Goal: Find specific page/section: Find specific page/section

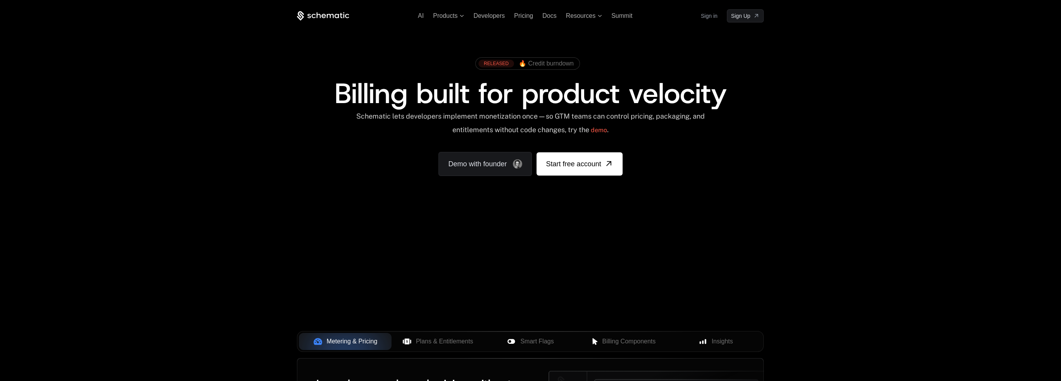
click at [702, 16] on link "Sign in" at bounding box center [709, 16] width 17 height 12
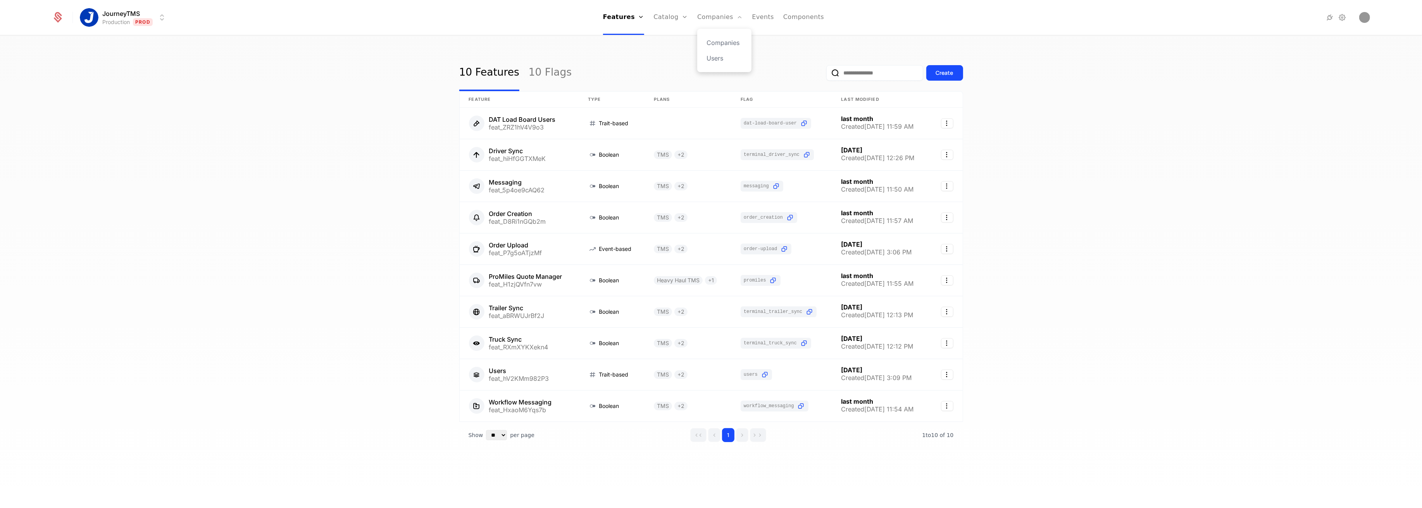
click at [722, 36] on div "Companies Users" at bounding box center [724, 50] width 54 height 43
click at [718, 41] on link "Companies" at bounding box center [724, 42] width 36 height 9
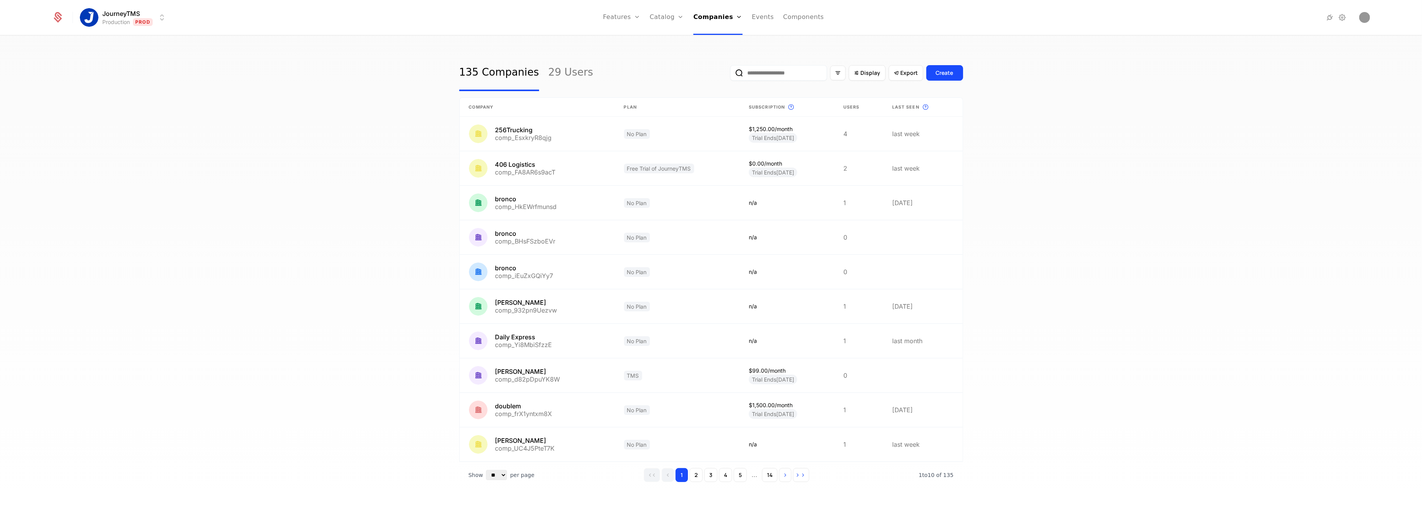
click at [782, 76] on input "email" at bounding box center [778, 72] width 97 height 15
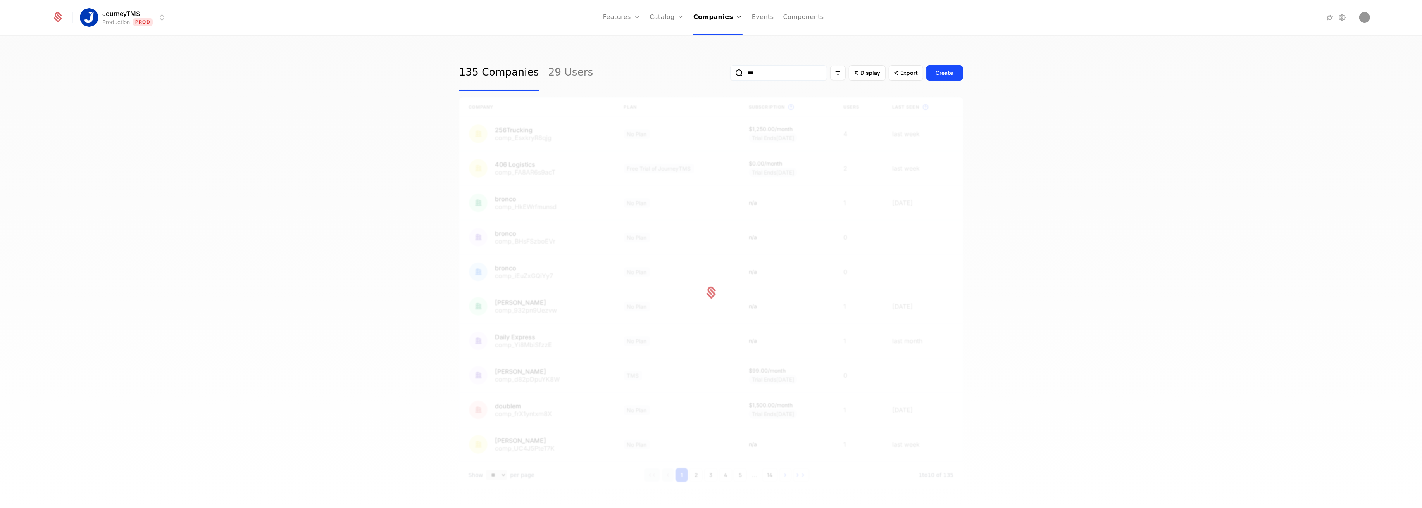
type input "***"
click at [730, 74] on button "submit" at bounding box center [730, 74] width 0 height 0
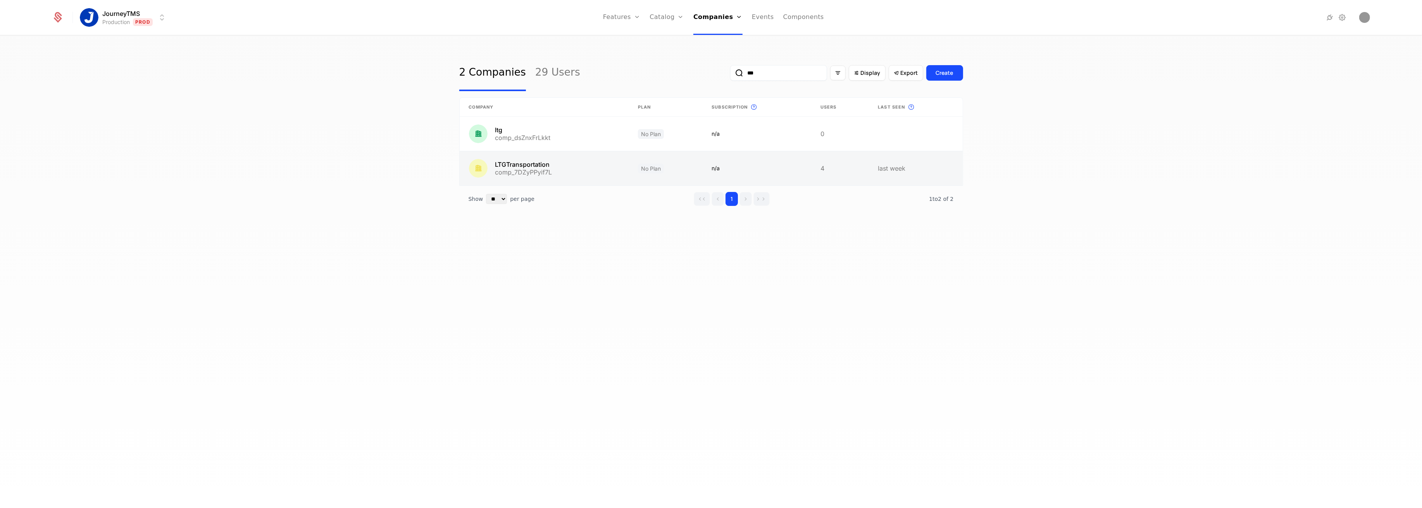
click at [567, 173] on link at bounding box center [544, 168] width 169 height 34
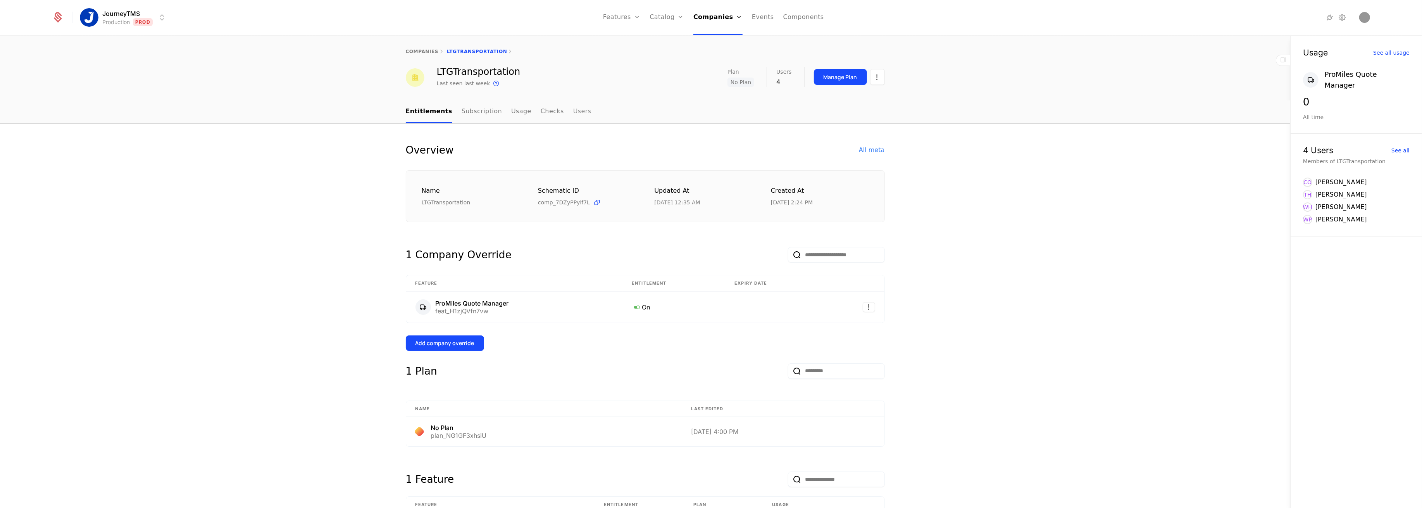
click at [573, 105] on link "Users" at bounding box center [582, 111] width 18 height 23
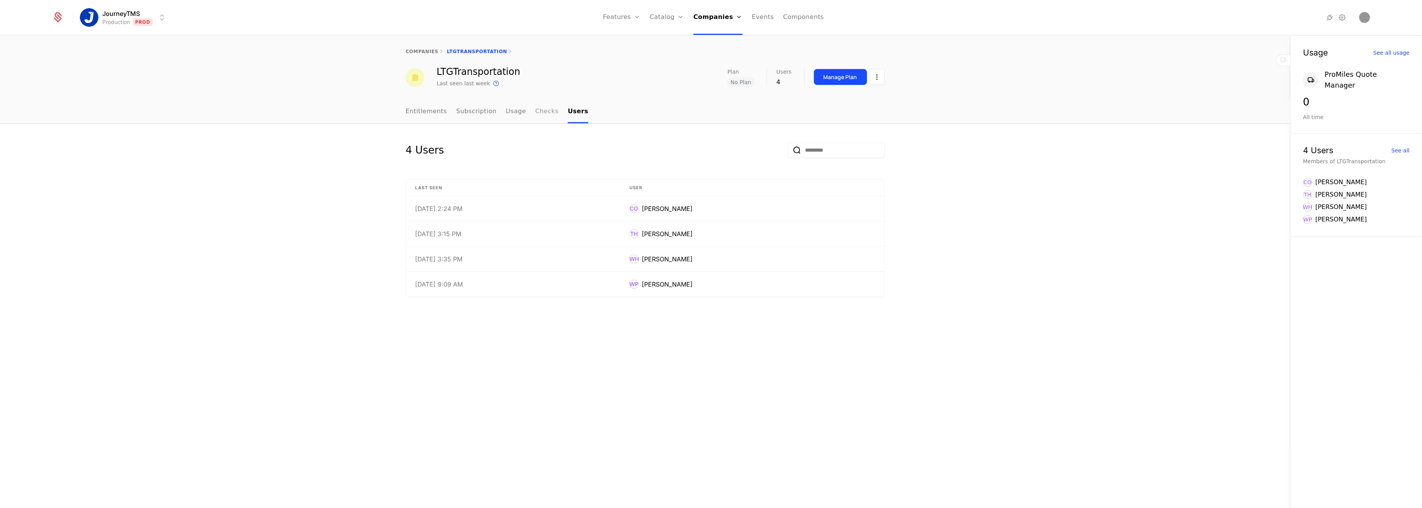
click at [540, 111] on link "Checks" at bounding box center [546, 111] width 23 height 23
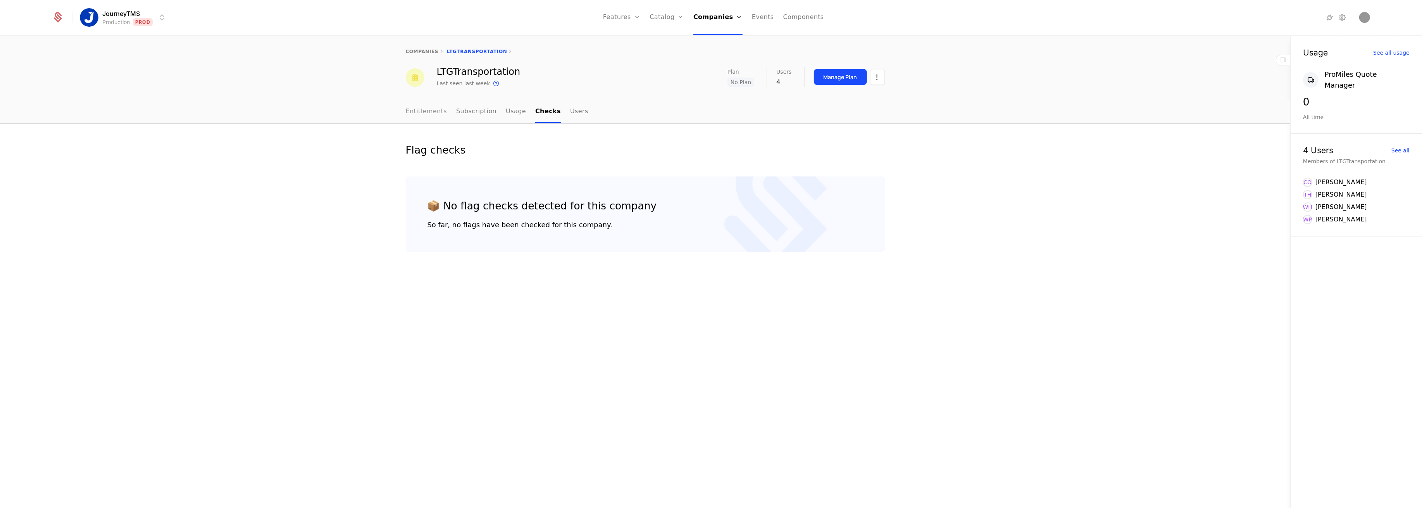
click at [421, 112] on link "Entitlements" at bounding box center [426, 111] width 41 height 23
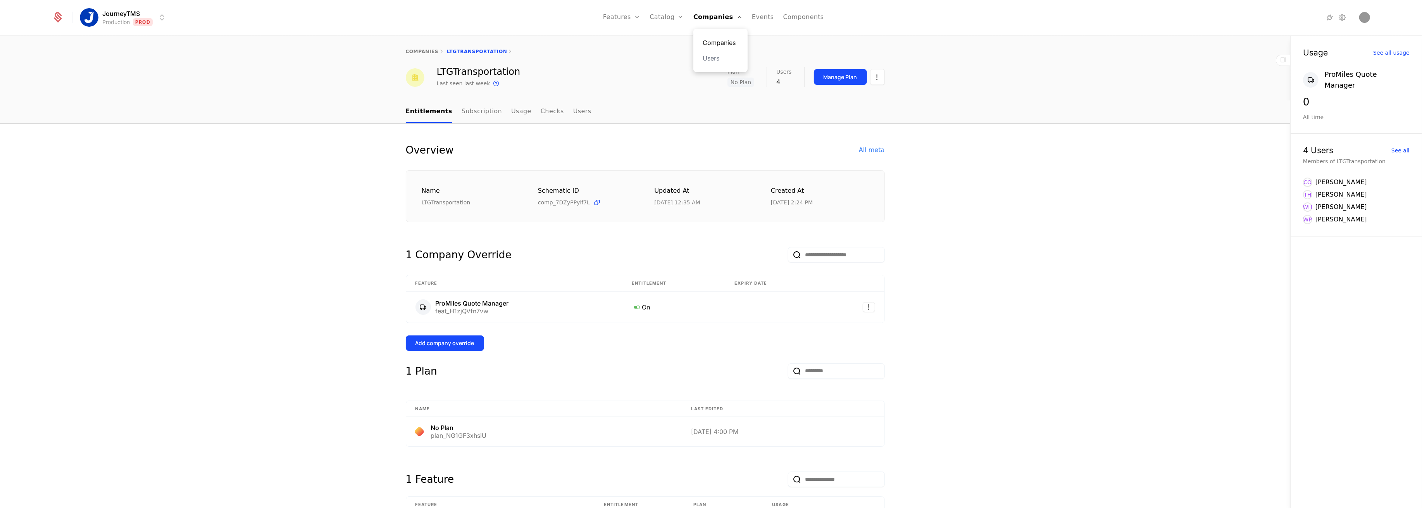
click at [720, 45] on link "Companies" at bounding box center [720, 42] width 36 height 9
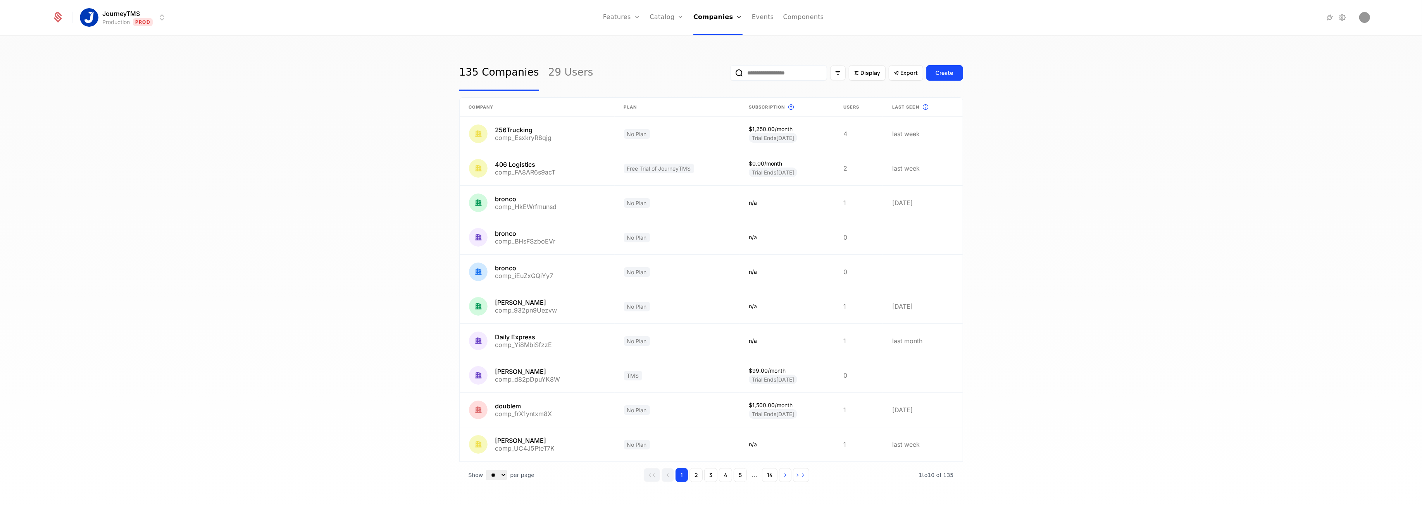
click at [752, 67] on input "email" at bounding box center [778, 72] width 97 height 15
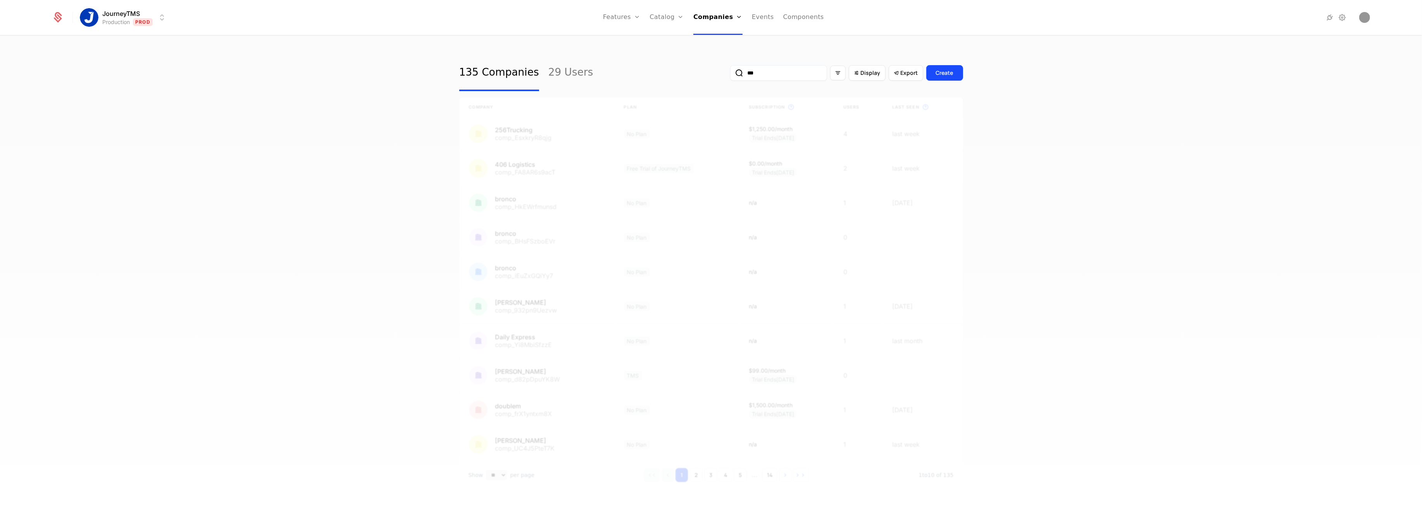
type input "***"
click at [730, 74] on button "submit" at bounding box center [730, 74] width 0 height 0
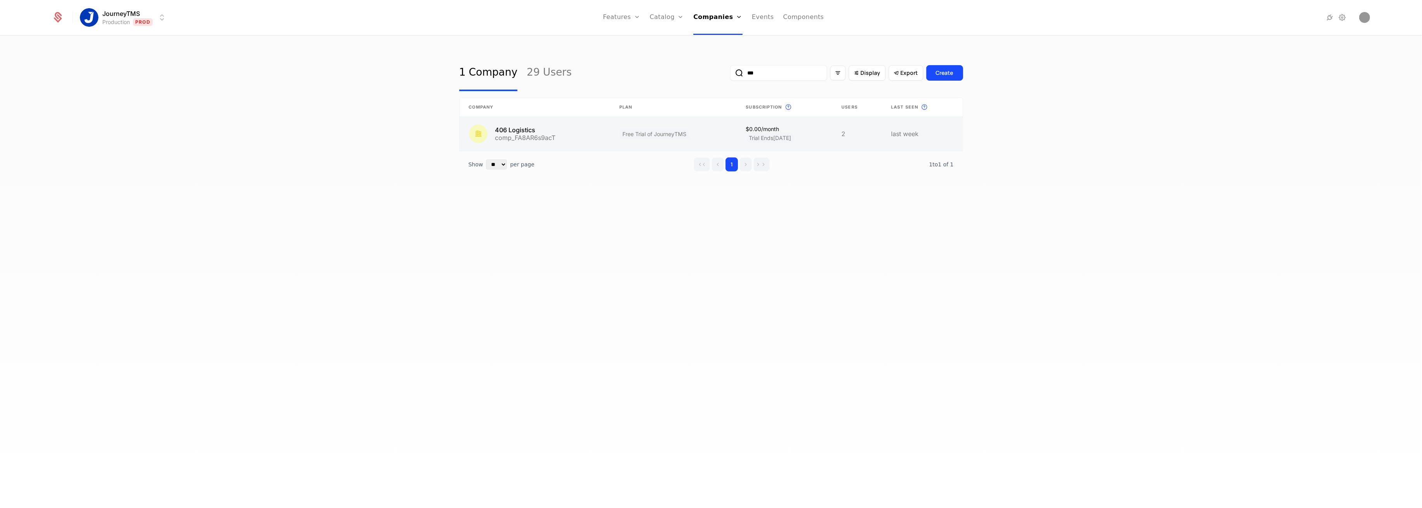
click at [511, 141] on link at bounding box center [535, 134] width 150 height 34
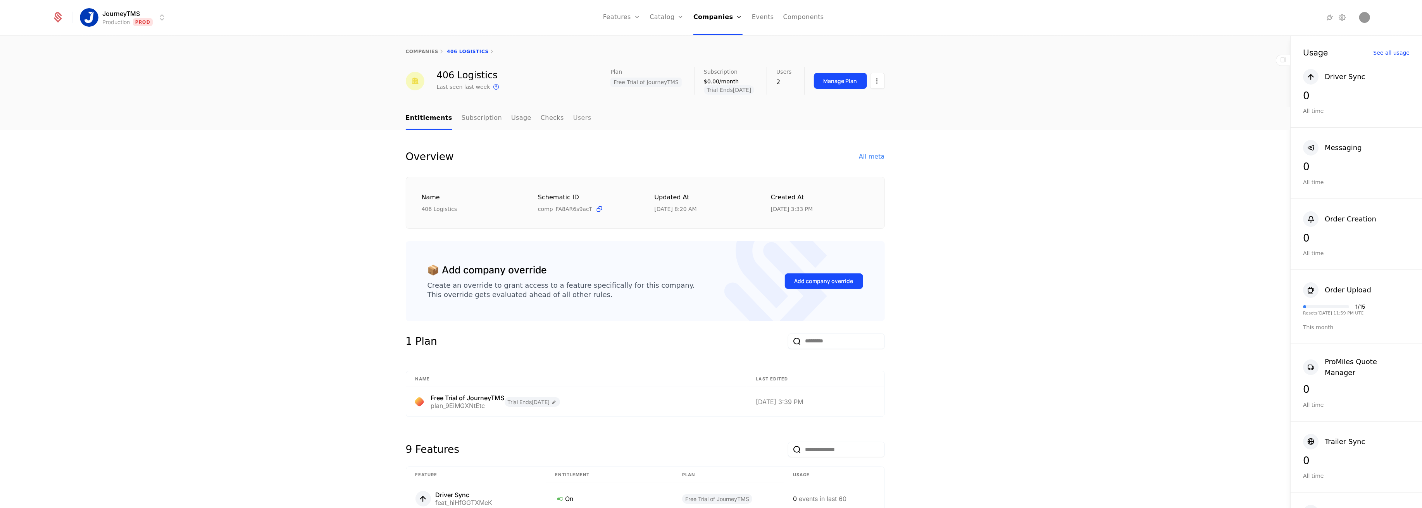
click at [573, 119] on link "Users" at bounding box center [582, 118] width 18 height 23
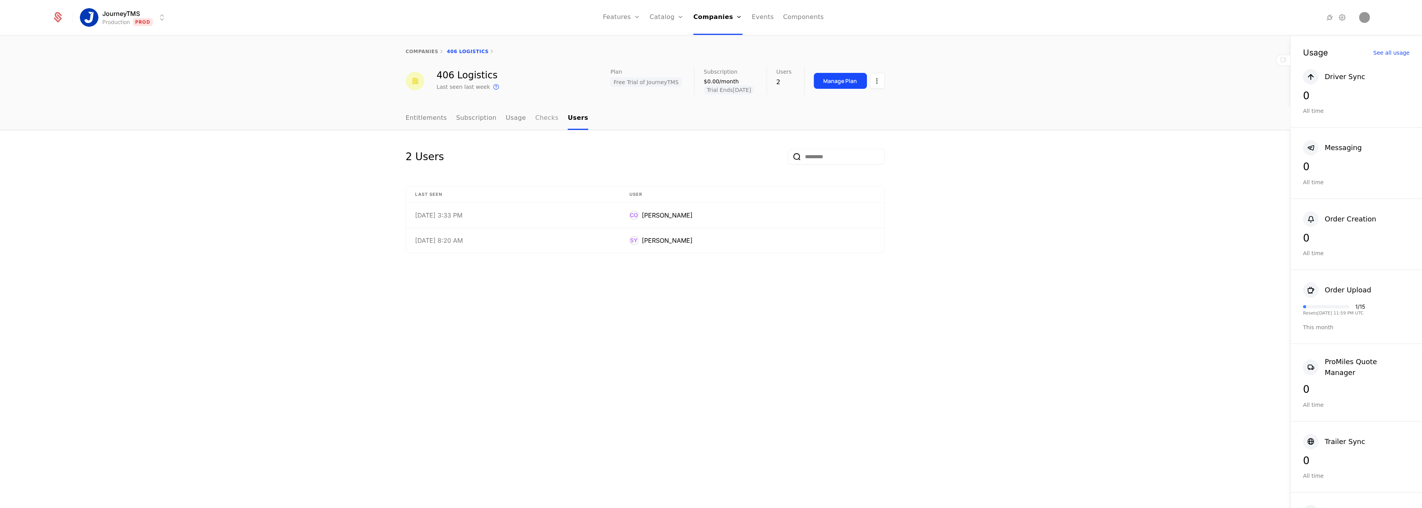
click at [535, 117] on link "Checks" at bounding box center [546, 118] width 23 height 23
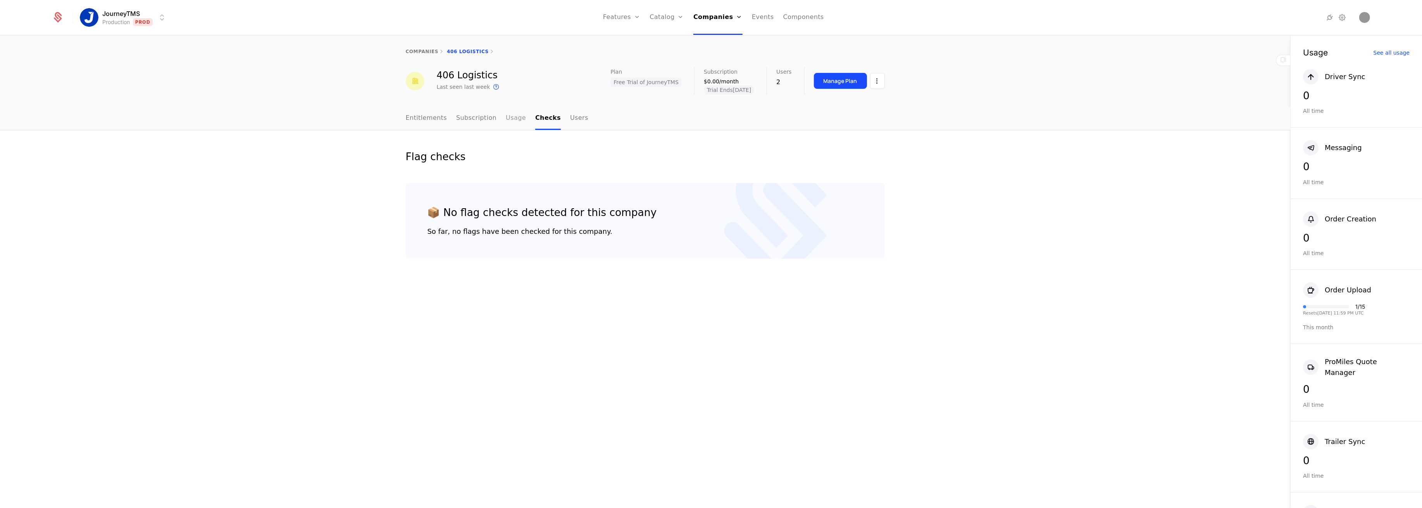
click at [506, 119] on link "Usage" at bounding box center [516, 118] width 20 height 23
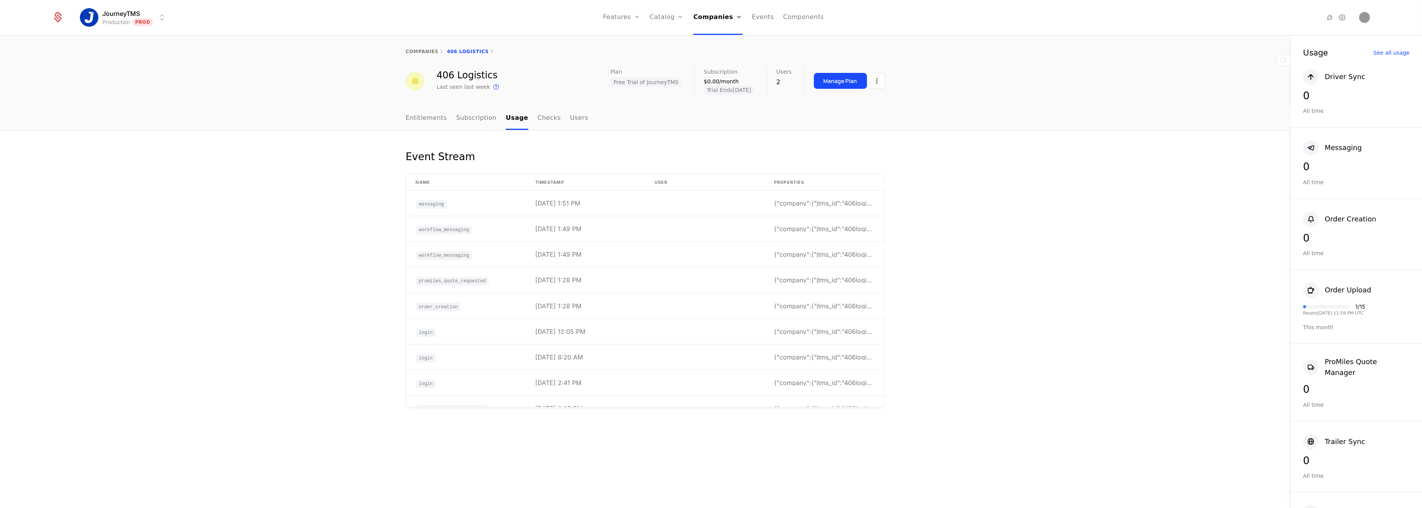
click at [1019, 220] on div "Event Stream Name timestamp User Properties messaging 8/13/25, 1:51 PM {"compan…" at bounding box center [645, 319] width 1290 height 378
click at [360, 248] on div "Event Stream Name timestamp User Properties messaging 8/13/25, 1:51 PM {"compan…" at bounding box center [645, 319] width 1290 height 378
click at [225, 221] on div "Event Stream Name timestamp User Properties messaging 8/13/25, 1:51 PM {"compan…" at bounding box center [645, 319] width 1290 height 378
click at [413, 121] on link "Entitlements" at bounding box center [426, 118] width 41 height 23
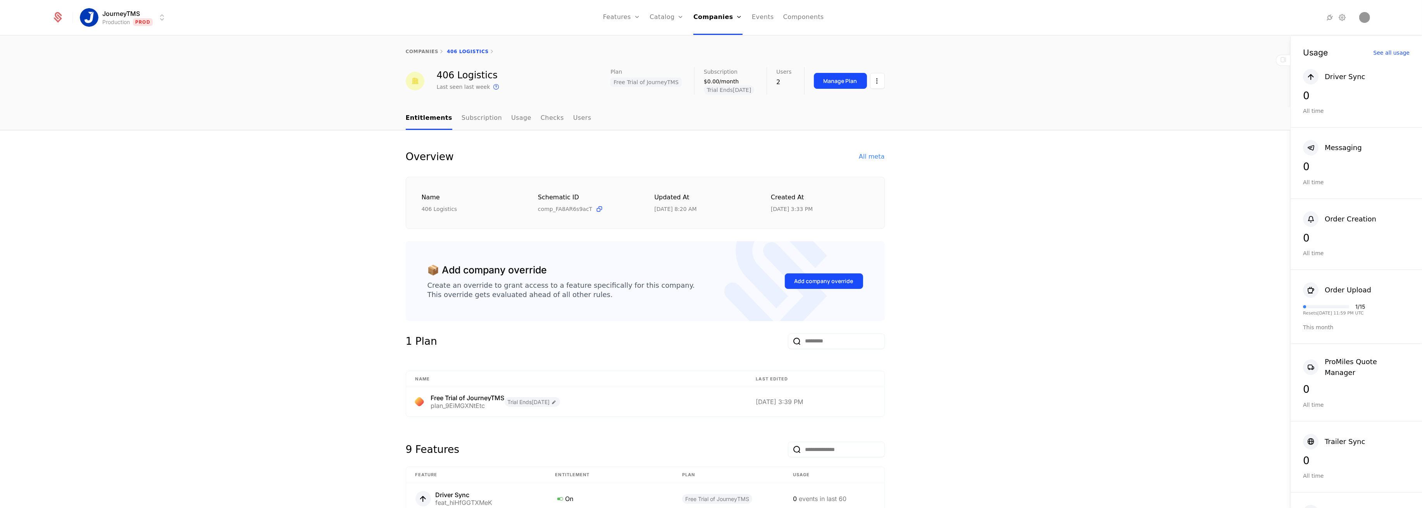
click at [516, 120] on ul "Entitlements Subscription Usage Checks Users" at bounding box center [499, 118] width 186 height 23
click at [511, 118] on link "Usage" at bounding box center [521, 118] width 20 height 23
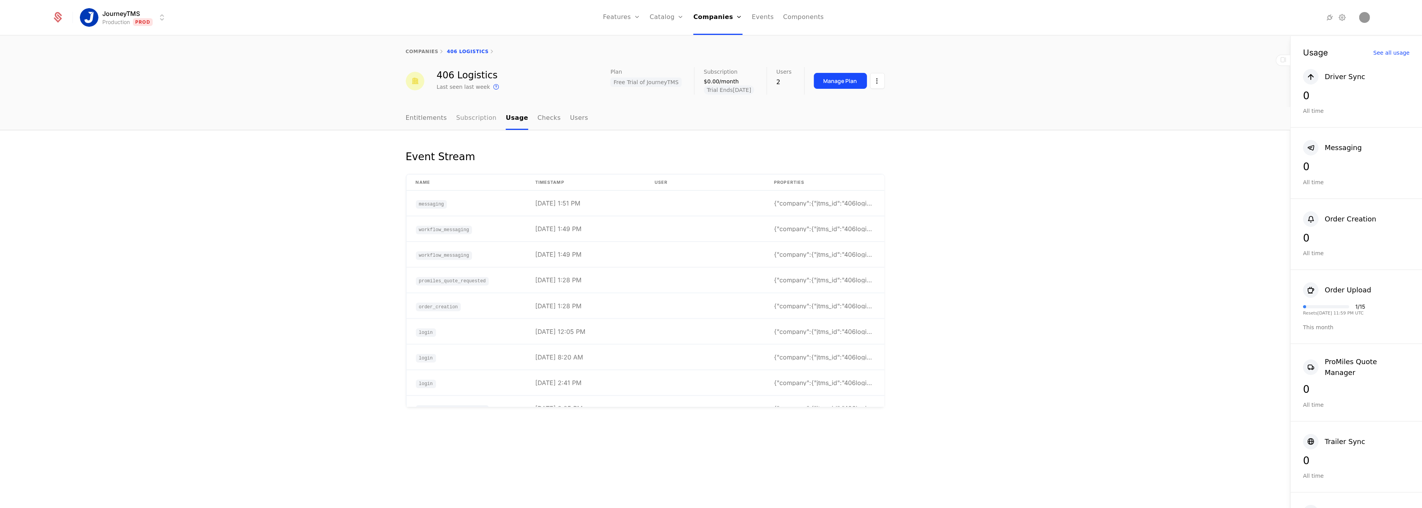
click at [476, 118] on link "Subscription" at bounding box center [476, 118] width 40 height 23
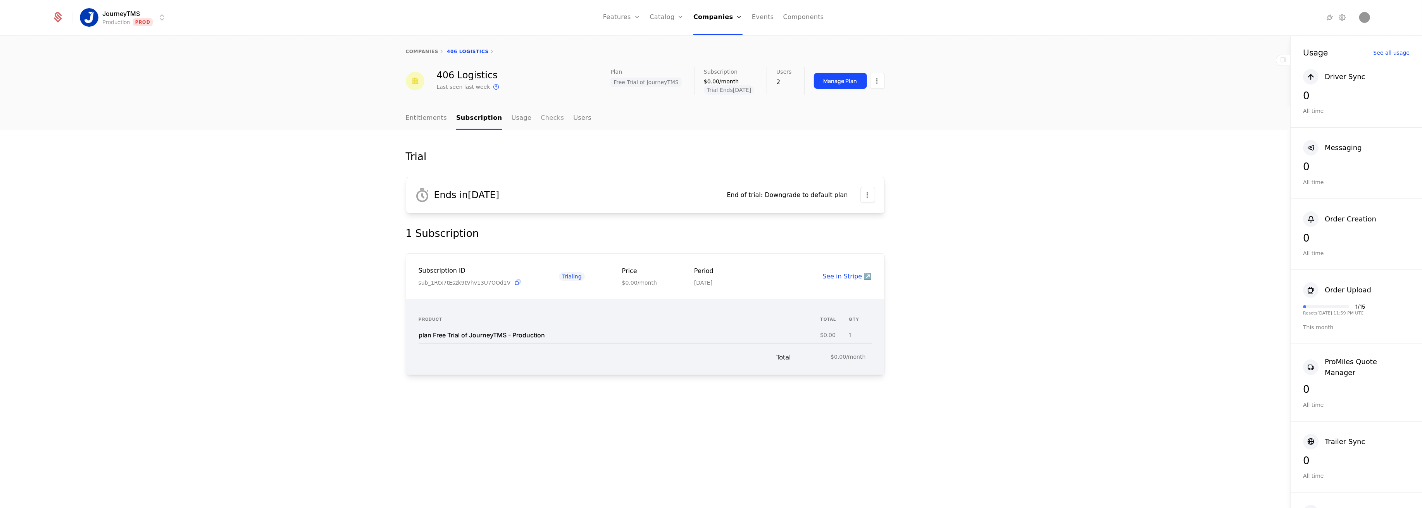
click at [541, 117] on link "Checks" at bounding box center [552, 118] width 23 height 23
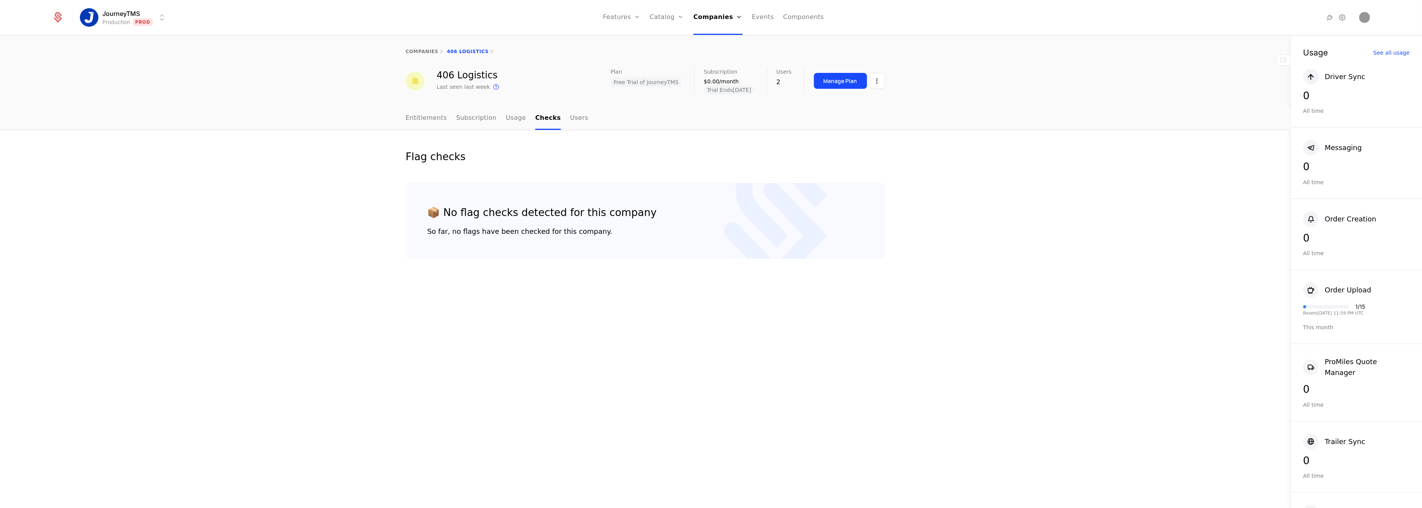
click at [554, 117] on ul "Entitlements Subscription Usage Checks Users" at bounding box center [497, 118] width 183 height 23
click at [570, 116] on link "Users" at bounding box center [579, 118] width 18 height 23
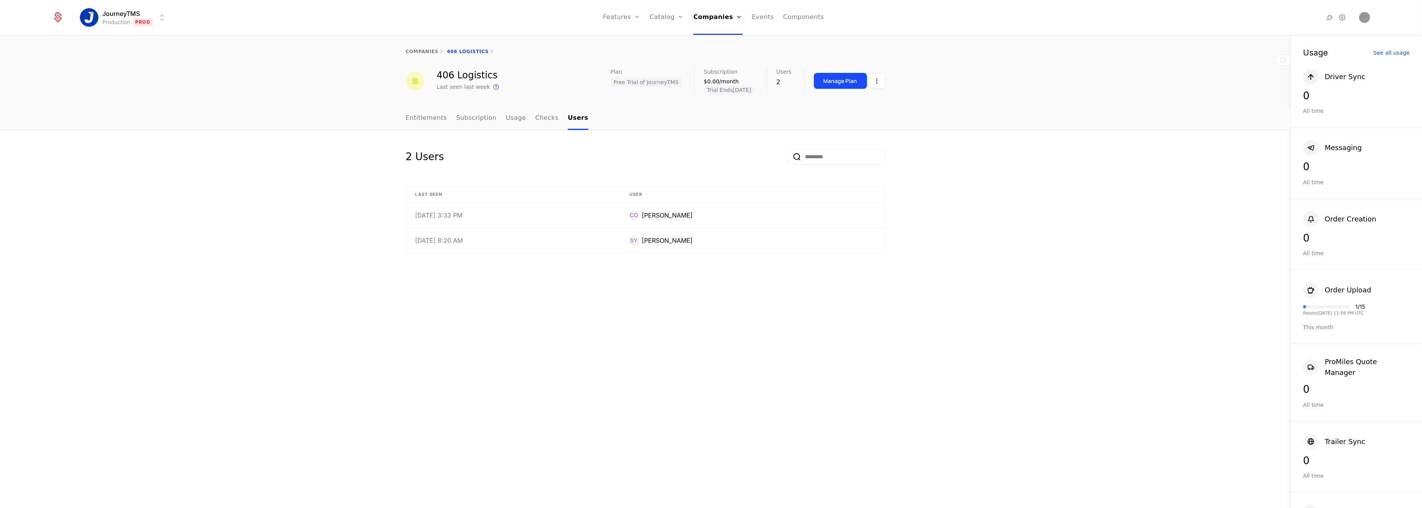
click at [522, 118] on ul "Entitlements Subscription Usage Checks Users" at bounding box center [497, 118] width 183 height 23
click at [535, 116] on link "Checks" at bounding box center [546, 118] width 23 height 23
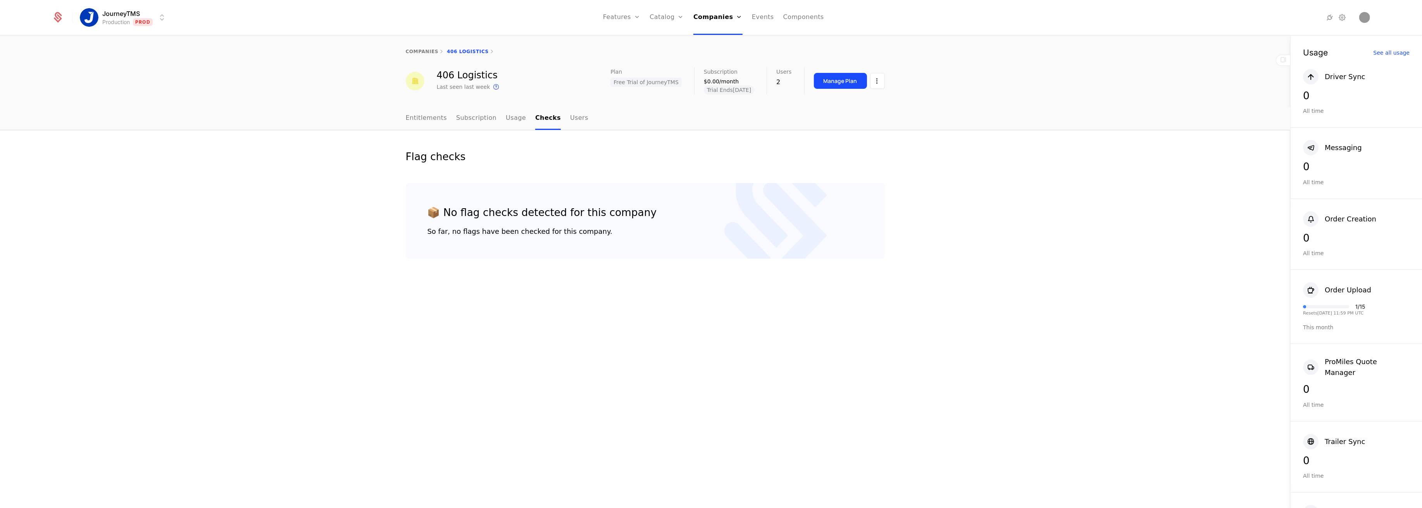
click at [491, 117] on ul "Entitlements Subscription Usage Checks Users" at bounding box center [497, 118] width 183 height 23
click at [506, 117] on link "Usage" at bounding box center [516, 118] width 20 height 23
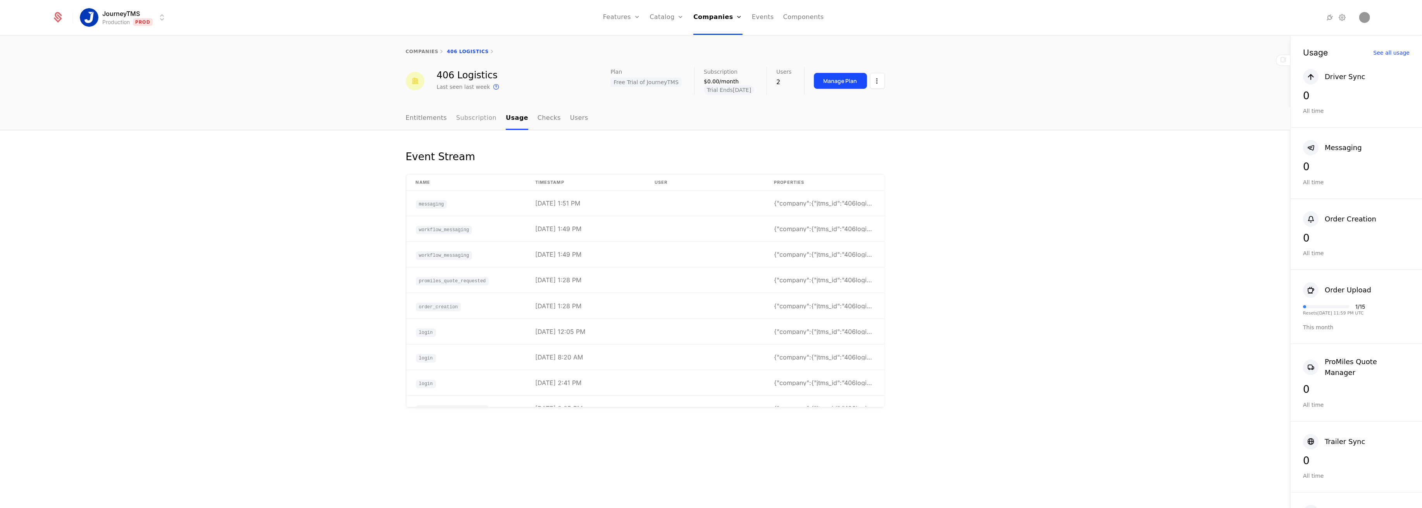
click at [469, 115] on link "Subscription" at bounding box center [476, 118] width 40 height 23
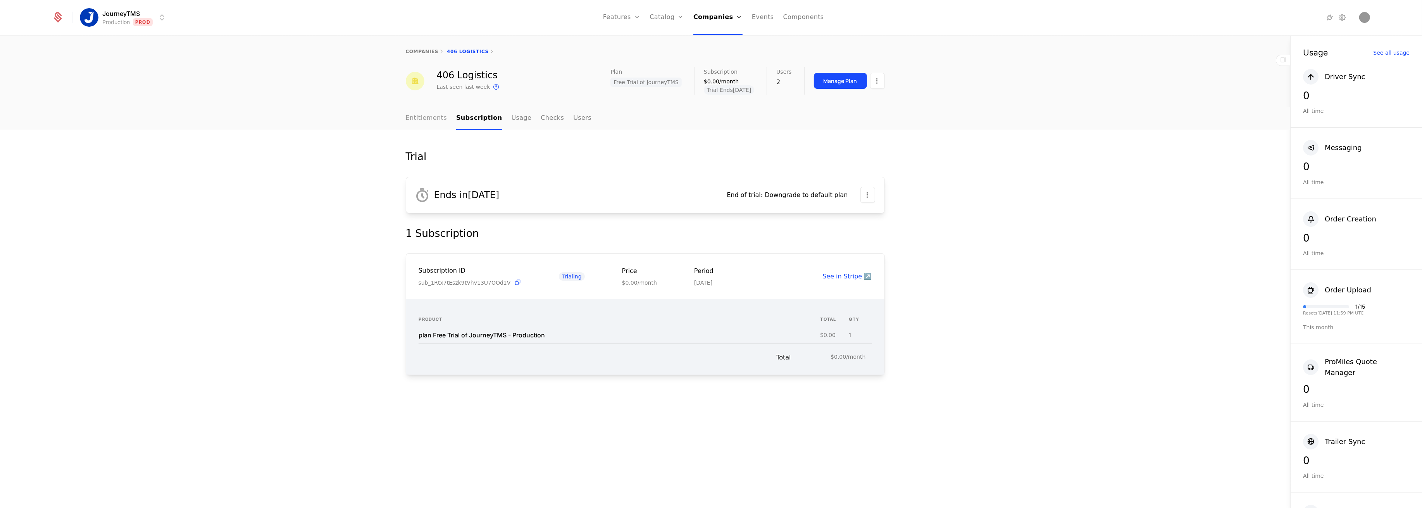
click at [412, 117] on link "Entitlements" at bounding box center [426, 118] width 41 height 23
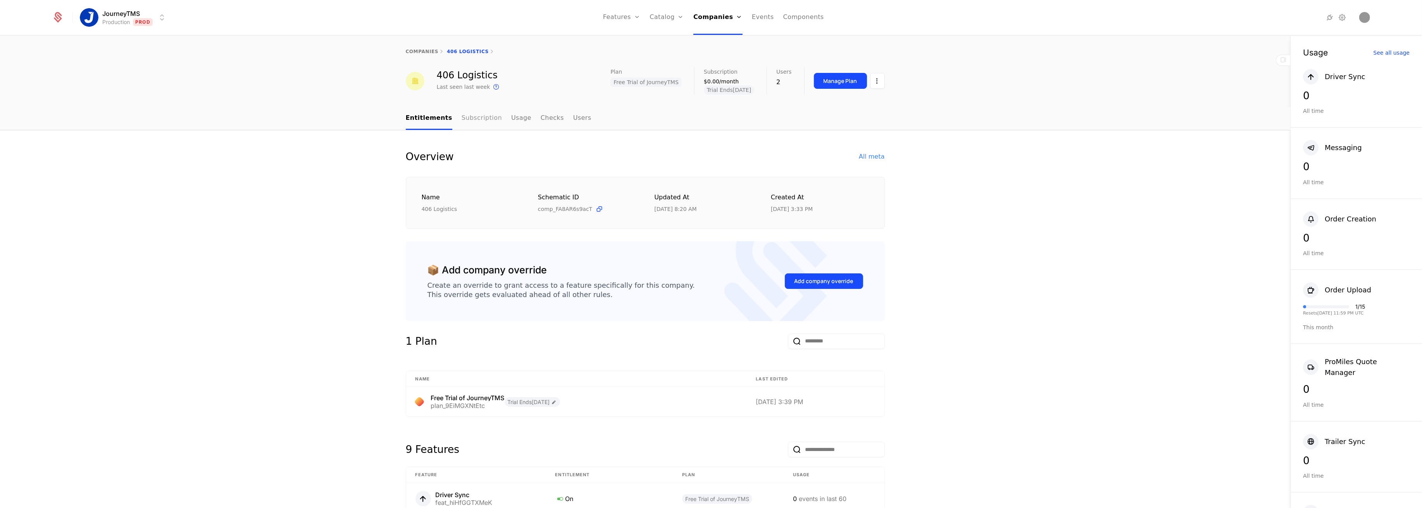
click at [481, 118] on link "Subscription" at bounding box center [481, 118] width 40 height 23
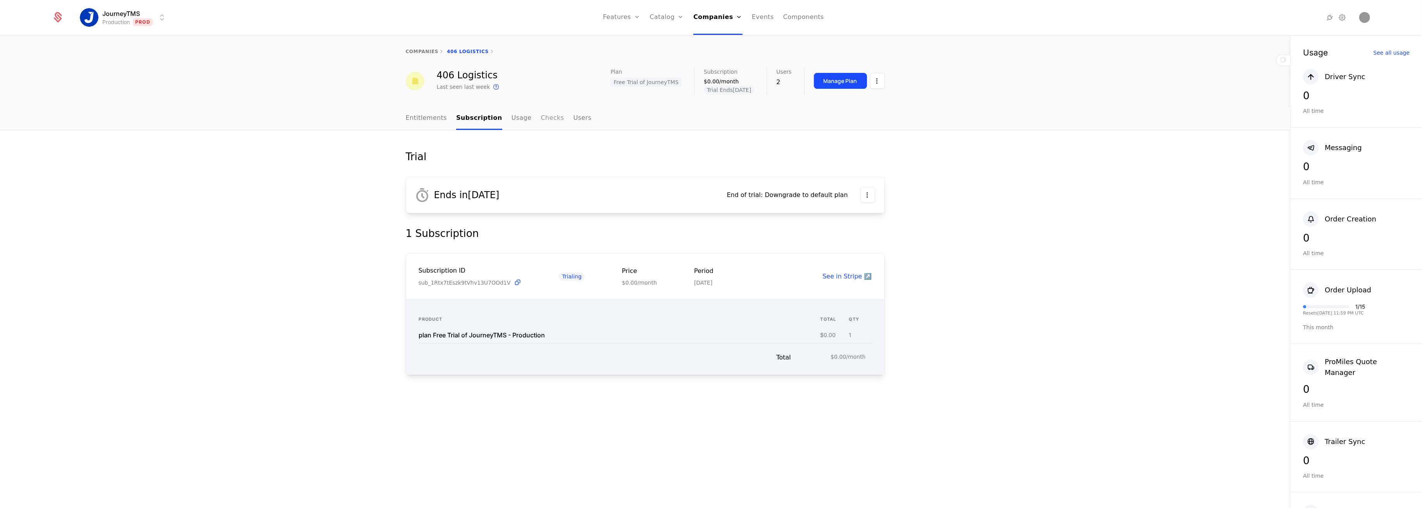
click at [541, 115] on link "Checks" at bounding box center [552, 118] width 23 height 23
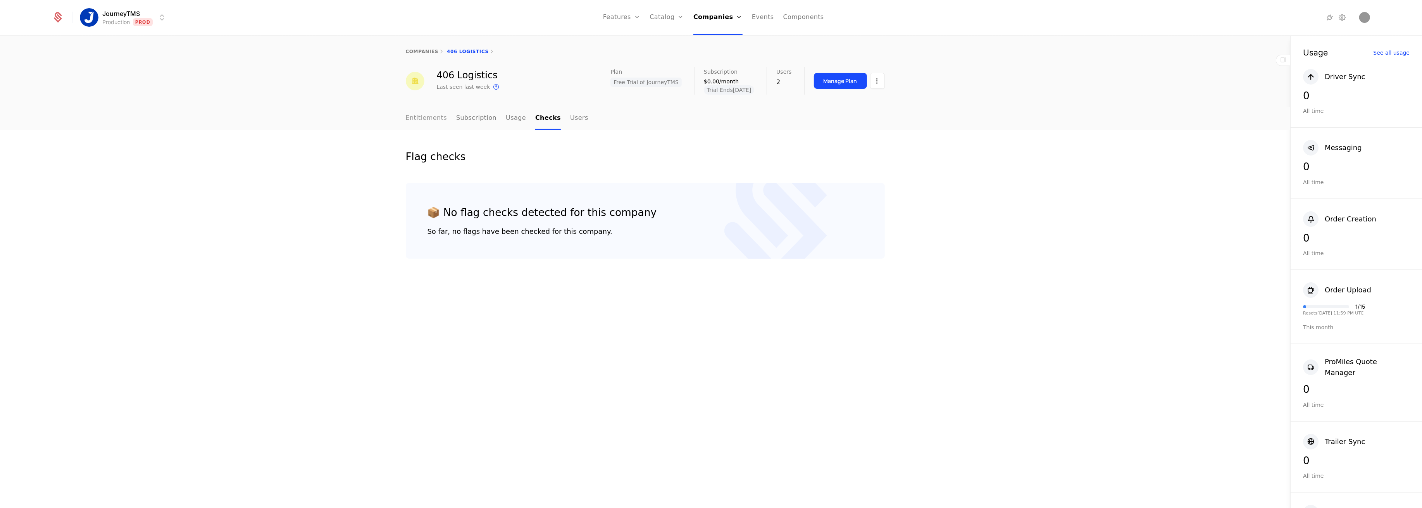
click at [422, 112] on link "Entitlements" at bounding box center [426, 118] width 41 height 23
